Goal: Information Seeking & Learning: Learn about a topic

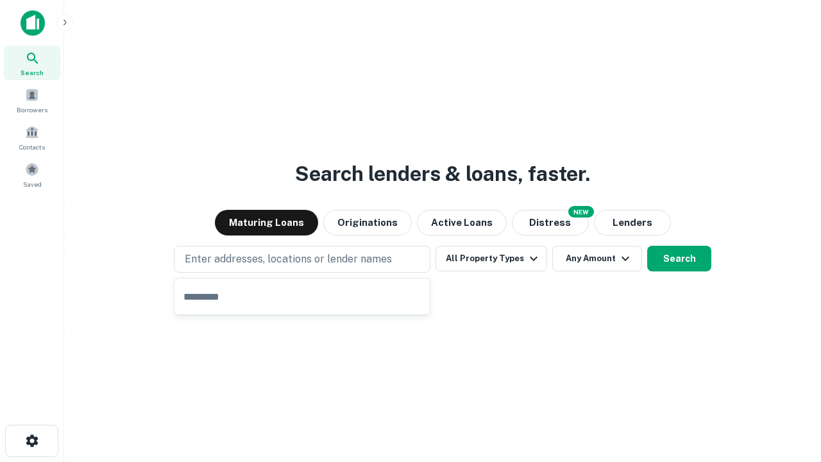
type input "**********"
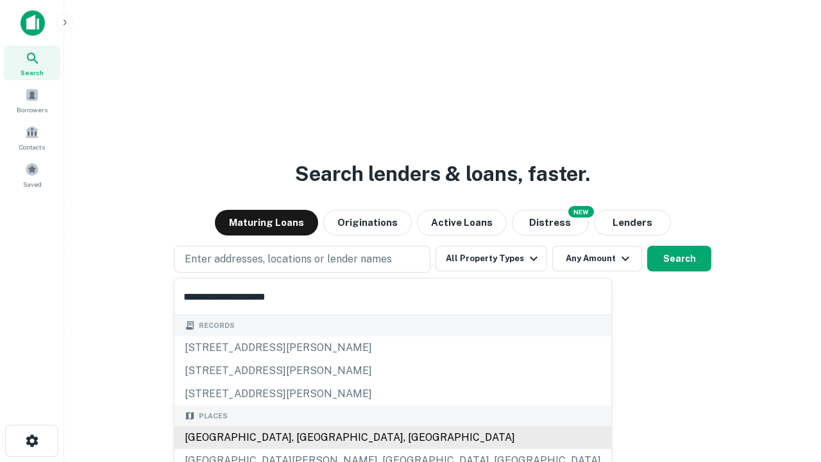
click at [307, 437] on div "[GEOGRAPHIC_DATA], [GEOGRAPHIC_DATA], [GEOGRAPHIC_DATA]" at bounding box center [392, 437] width 437 height 23
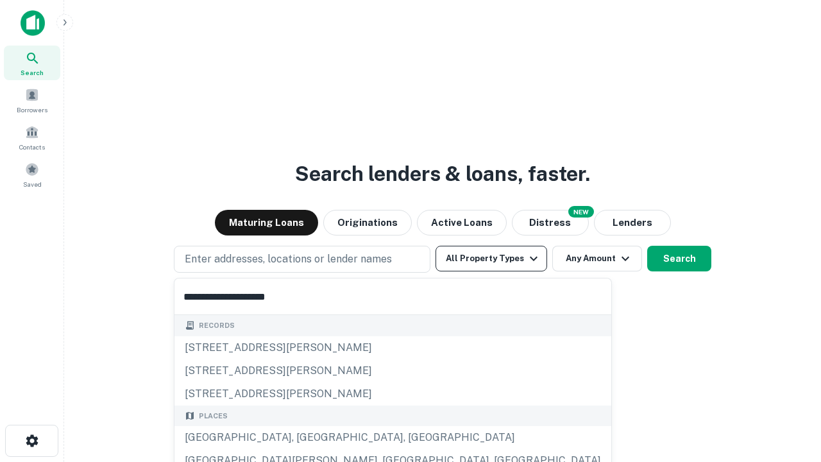
click at [491, 258] on button "All Property Types" at bounding box center [491, 259] width 112 height 26
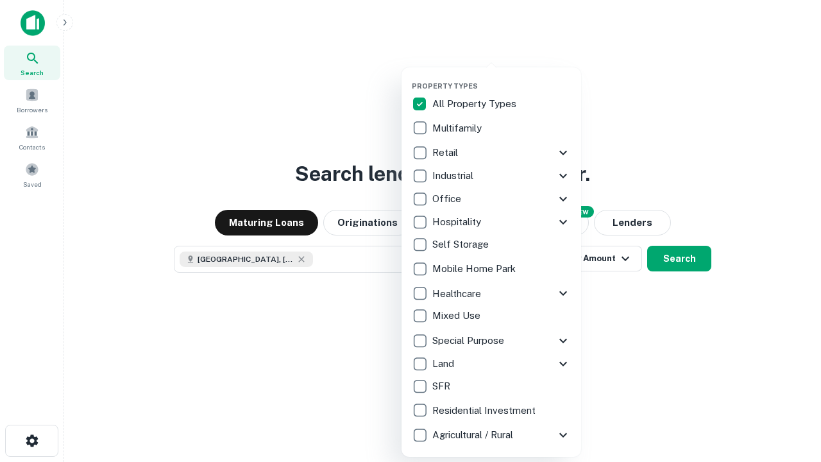
click at [502, 78] on button "button" at bounding box center [502, 78] width 180 height 1
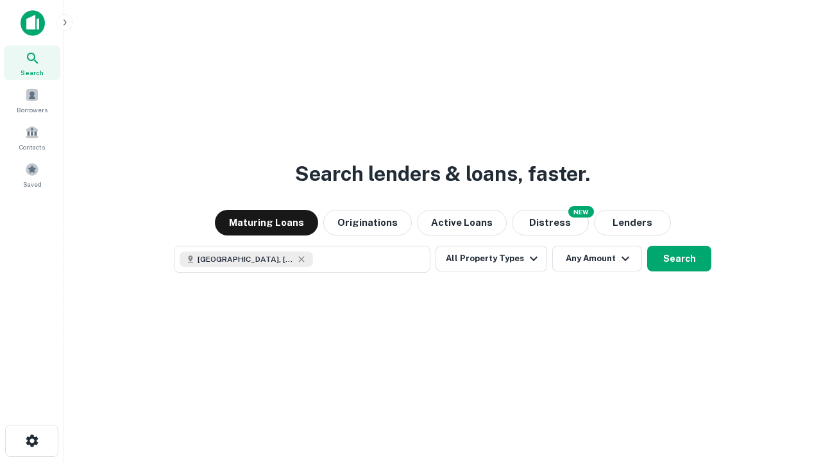
scroll to position [21, 0]
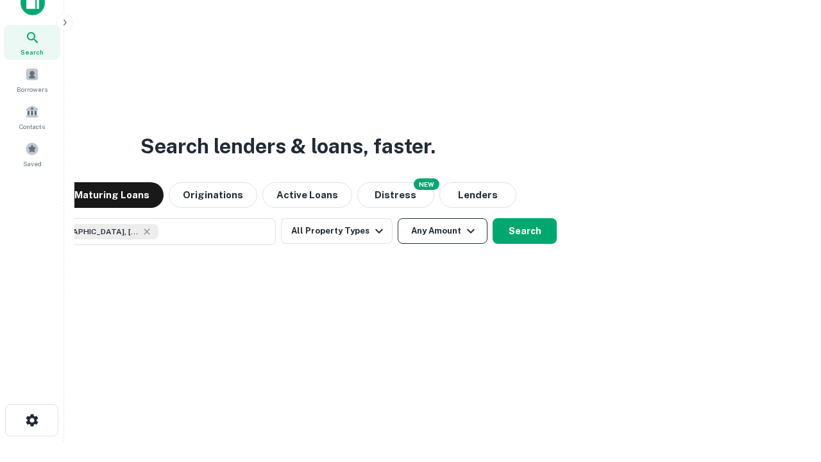
click at [398, 218] on button "Any Amount" at bounding box center [443, 231] width 90 height 26
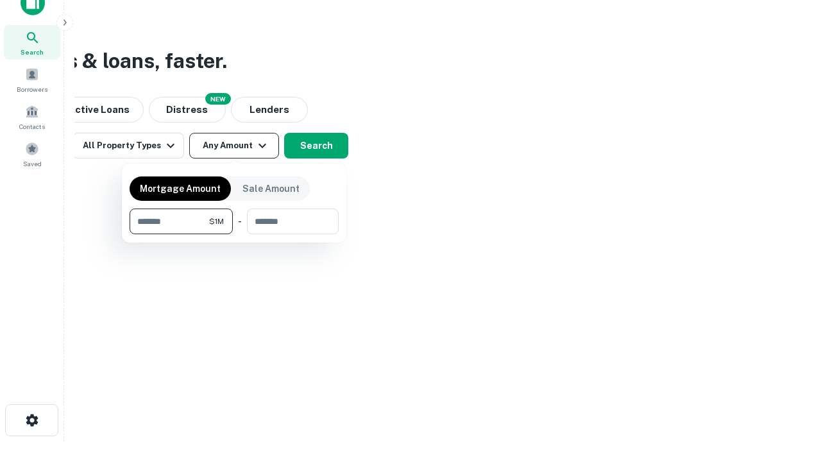
type input "*******"
click at [234, 234] on button "button" at bounding box center [234, 234] width 209 height 1
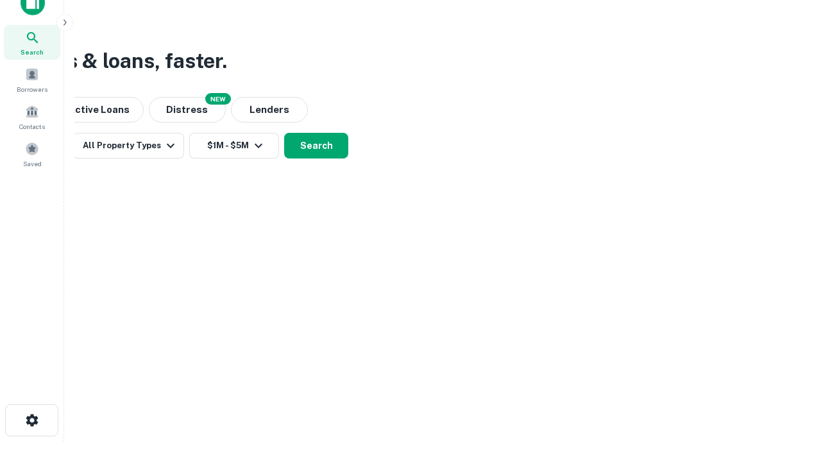
scroll to position [21, 0]
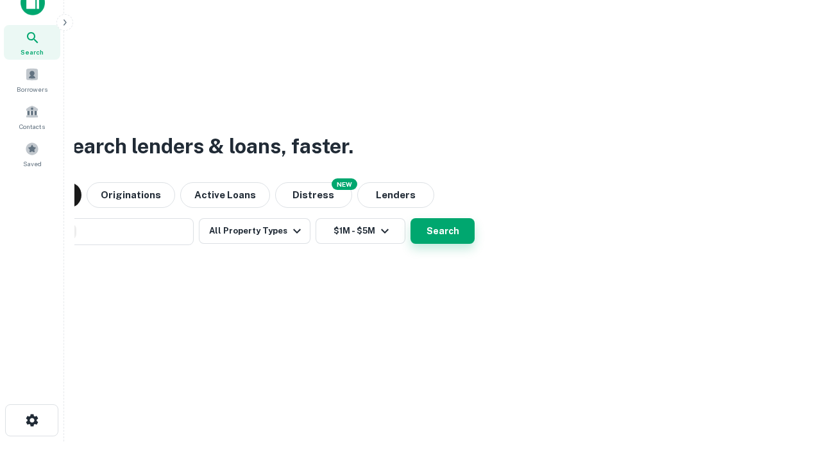
click at [410, 218] on button "Search" at bounding box center [442, 231] width 64 height 26
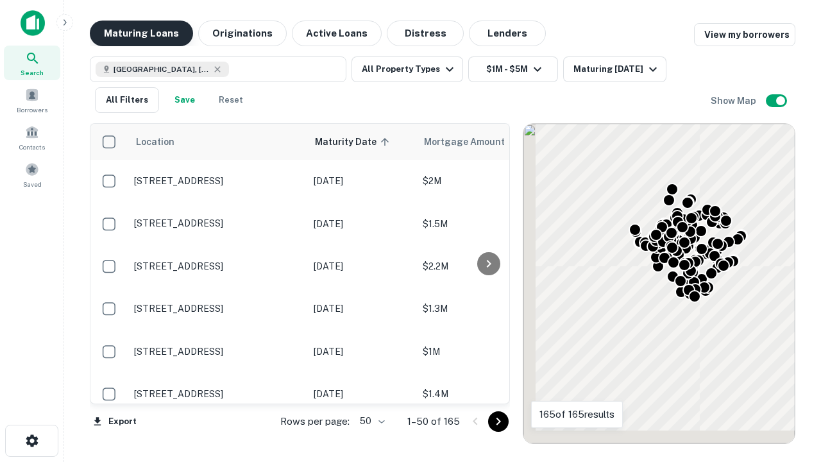
click at [141, 33] on button "Maturing Loans" at bounding box center [141, 34] width 103 height 26
